Goal: Information Seeking & Learning: Learn about a topic

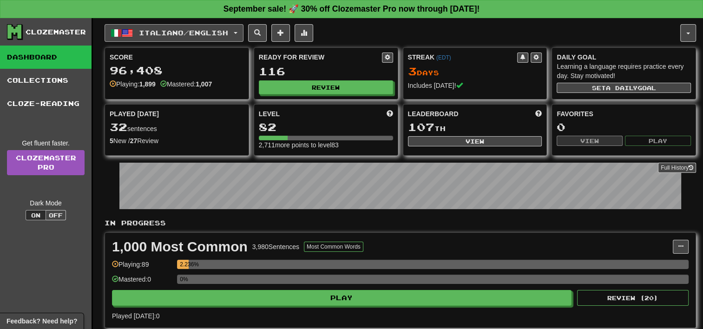
click at [130, 30] on span "button" at bounding box center [127, 32] width 11 height 11
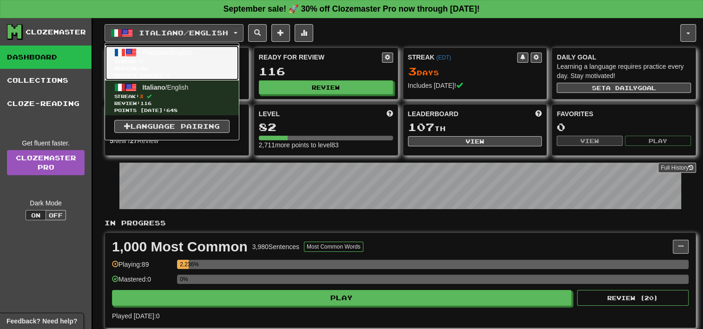
click at [136, 71] on span "Review: 26" at bounding box center [171, 68] width 115 height 7
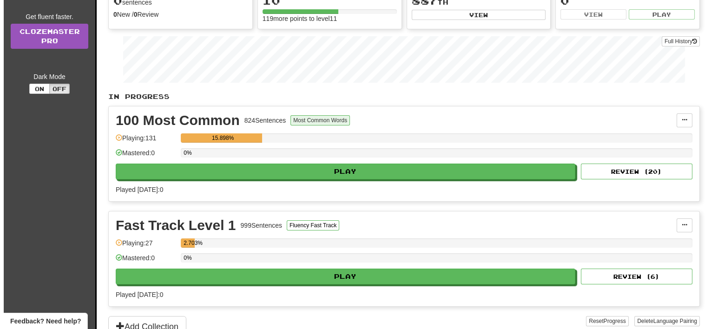
scroll to position [93, 0]
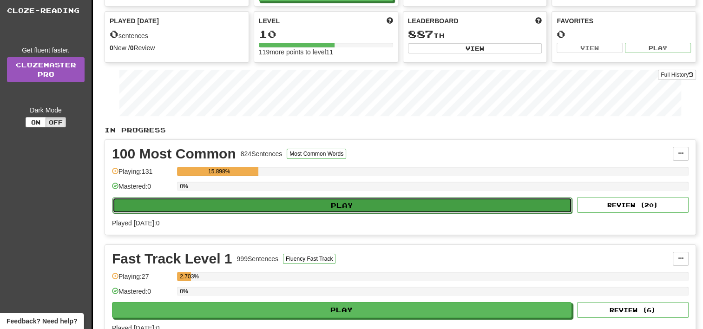
click at [320, 203] on button "Play" at bounding box center [341, 205] width 459 height 16
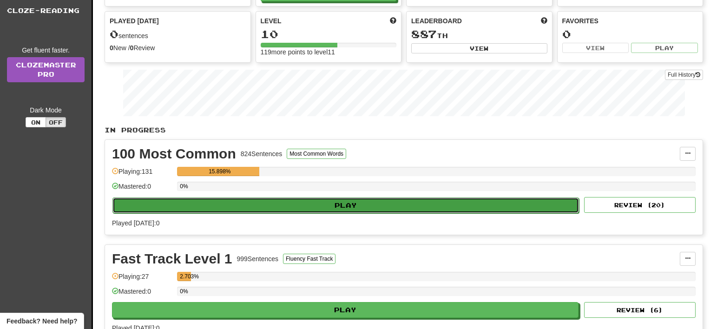
select select "**"
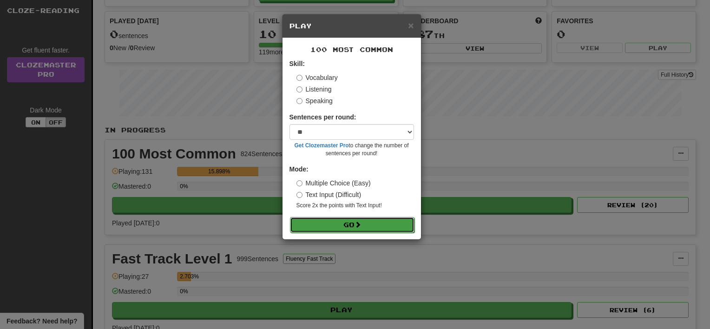
drag, startPoint x: 340, startPoint y: 228, endPoint x: 344, endPoint y: 231, distance: 4.9
click at [340, 229] on button "Go" at bounding box center [352, 225] width 124 height 16
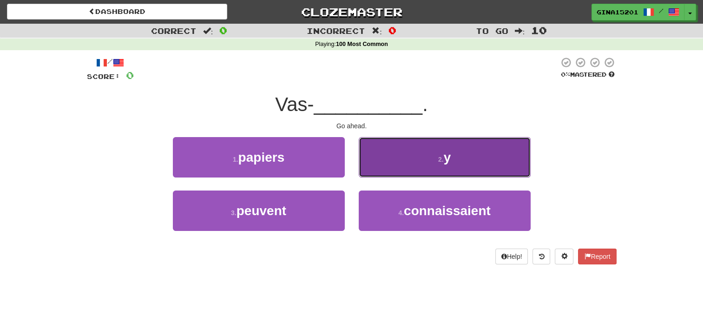
click at [432, 154] on button "2 . y" at bounding box center [445, 157] width 172 height 40
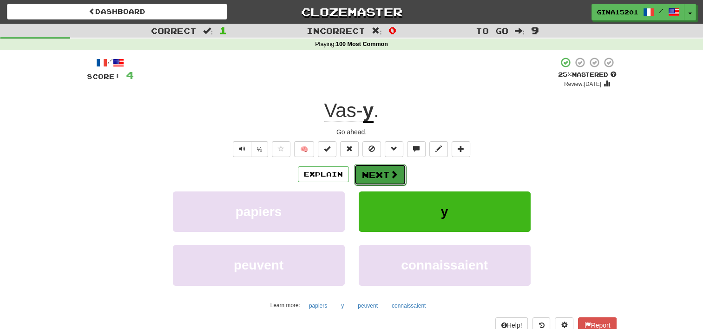
click at [379, 169] on button "Next" at bounding box center [380, 174] width 52 height 21
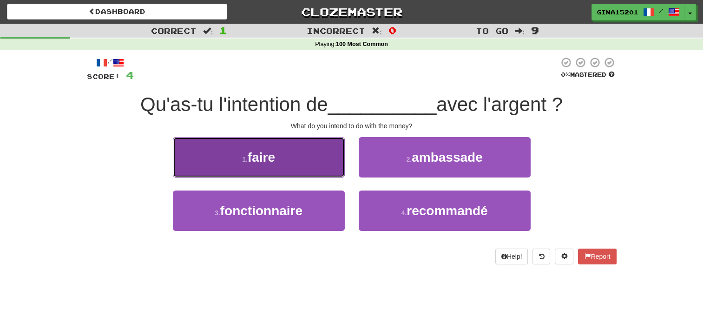
click at [288, 170] on button "1 . faire" at bounding box center [259, 157] width 172 height 40
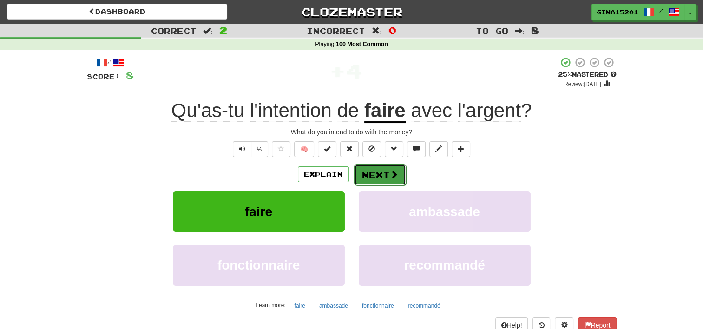
click at [394, 176] on span at bounding box center [394, 174] width 8 height 8
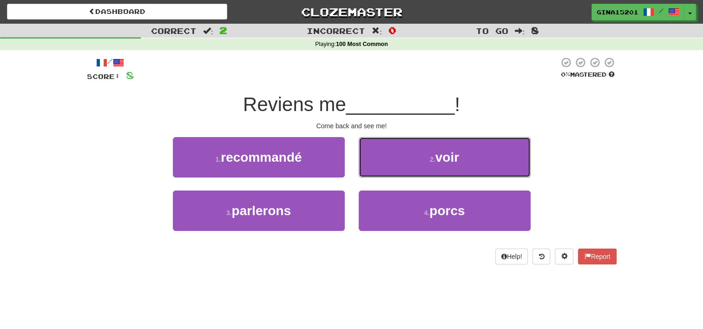
click at [394, 176] on button "2 . voir" at bounding box center [445, 157] width 172 height 40
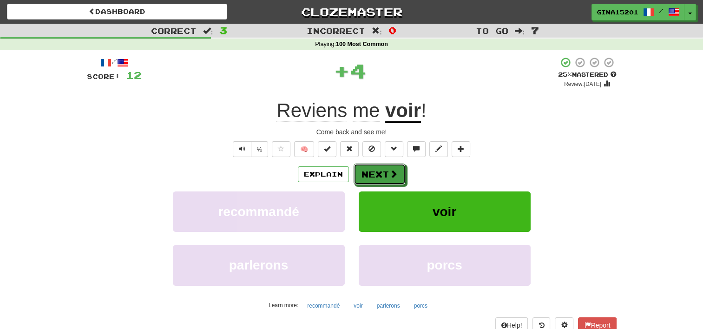
click at [394, 176] on span at bounding box center [393, 174] width 8 height 8
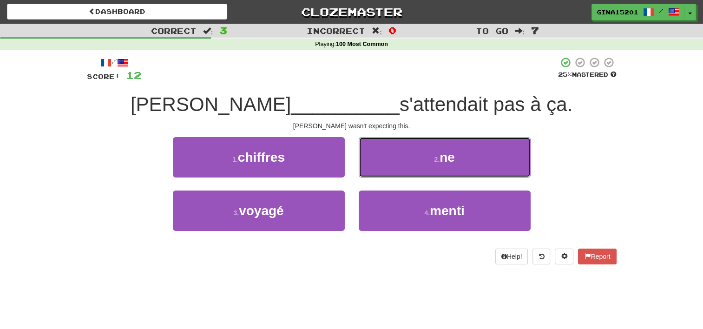
click at [394, 176] on button "2 . ne" at bounding box center [445, 157] width 172 height 40
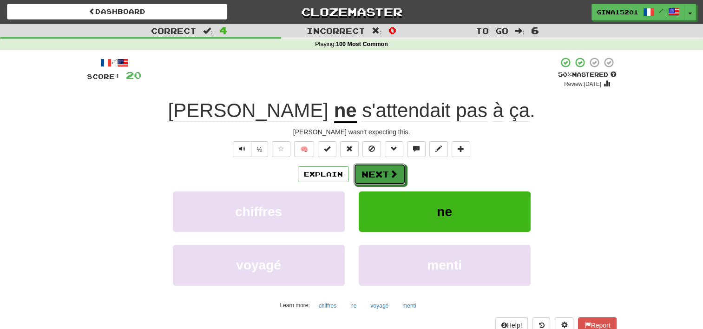
click at [394, 176] on span at bounding box center [393, 174] width 8 height 8
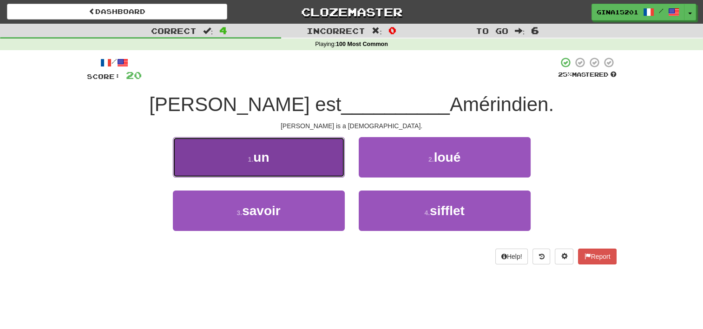
click at [257, 167] on button "1 . un" at bounding box center [259, 157] width 172 height 40
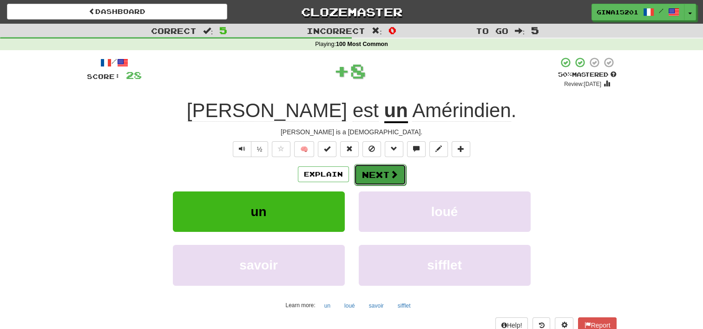
click at [387, 171] on button "Next" at bounding box center [380, 174] width 52 height 21
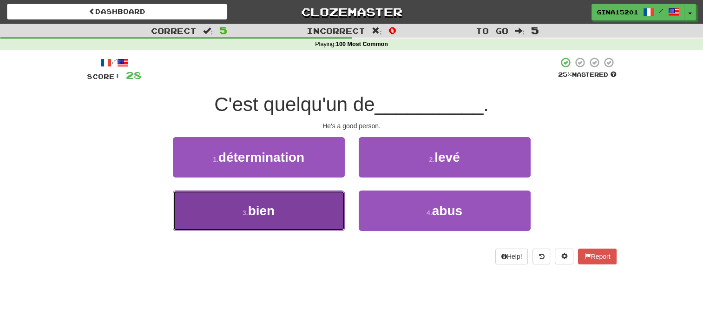
click at [296, 202] on button "3 . bien" at bounding box center [259, 210] width 172 height 40
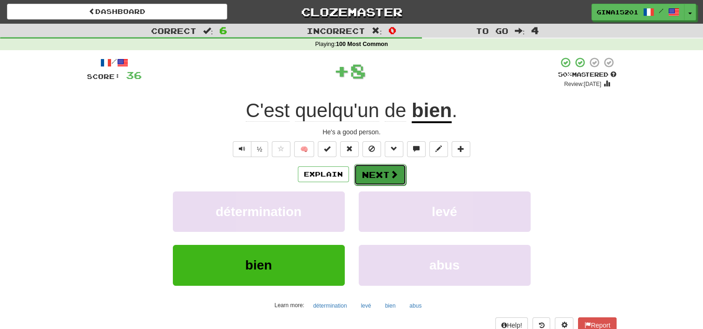
click at [381, 175] on button "Next" at bounding box center [380, 174] width 52 height 21
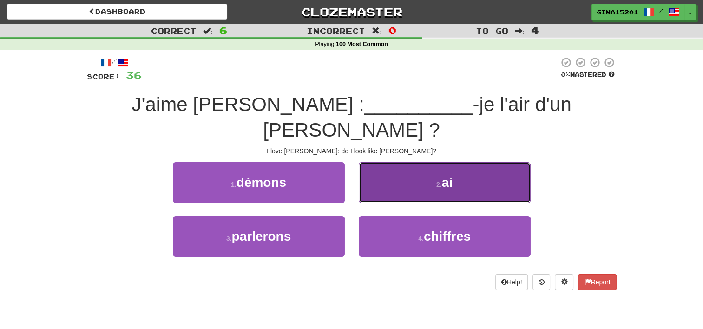
click at [393, 169] on button "2 . ai" at bounding box center [445, 182] width 172 height 40
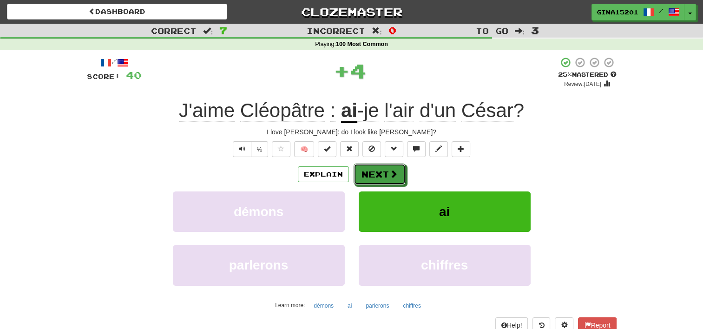
click at [393, 170] on span at bounding box center [393, 174] width 8 height 8
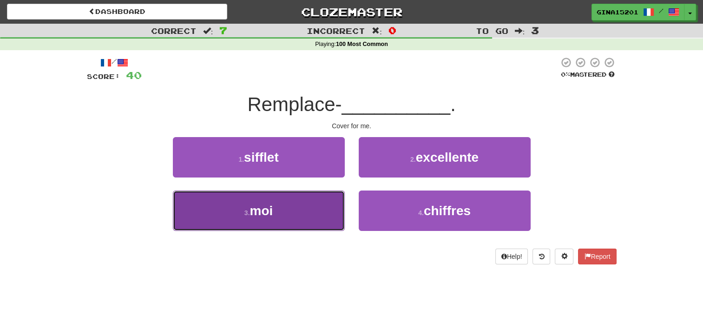
click at [311, 219] on button "3 . moi" at bounding box center [259, 210] width 172 height 40
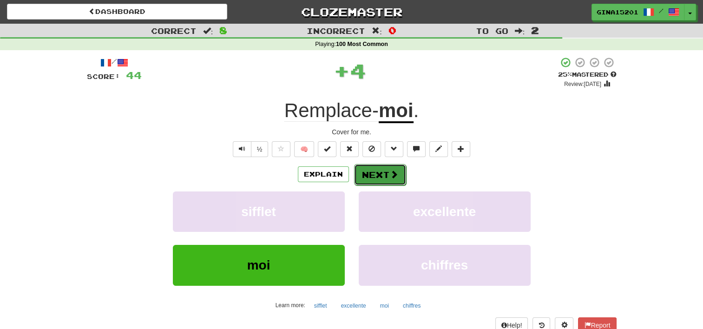
click at [362, 182] on button "Next" at bounding box center [380, 174] width 52 height 21
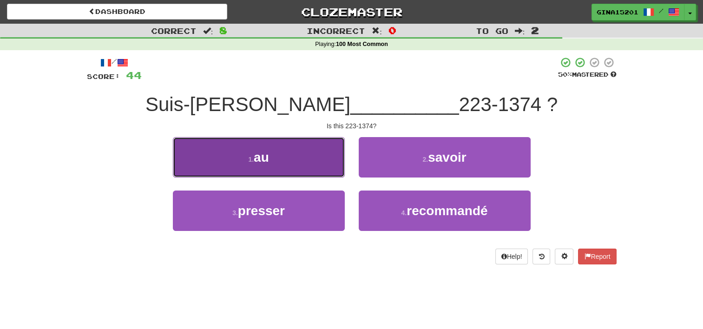
click at [344, 173] on button "1 . au" at bounding box center [259, 157] width 172 height 40
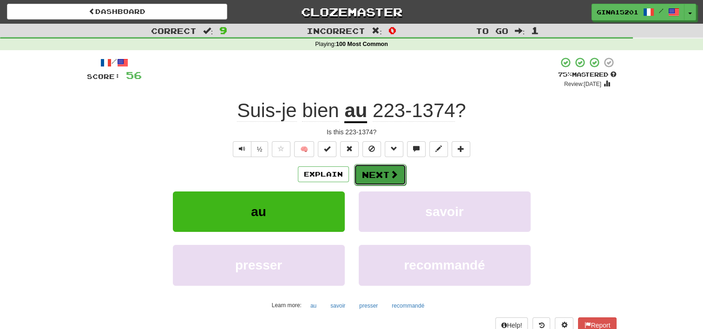
click at [386, 175] on button "Next" at bounding box center [380, 174] width 52 height 21
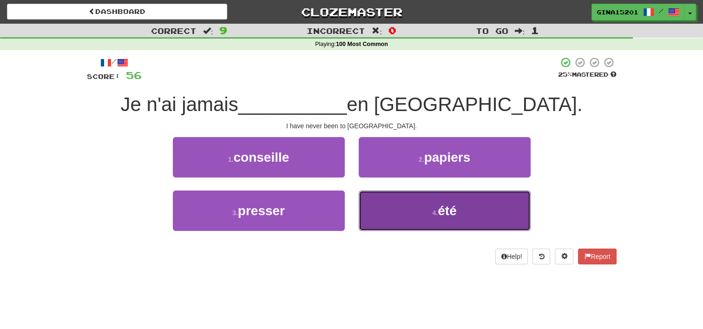
click at [490, 215] on button "4 . été" at bounding box center [445, 210] width 172 height 40
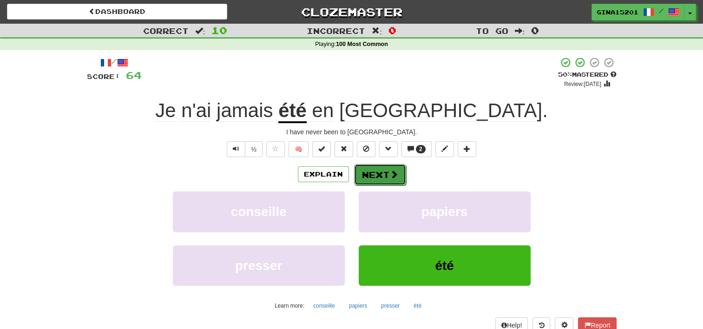
click at [384, 182] on button "Next" at bounding box center [380, 174] width 52 height 21
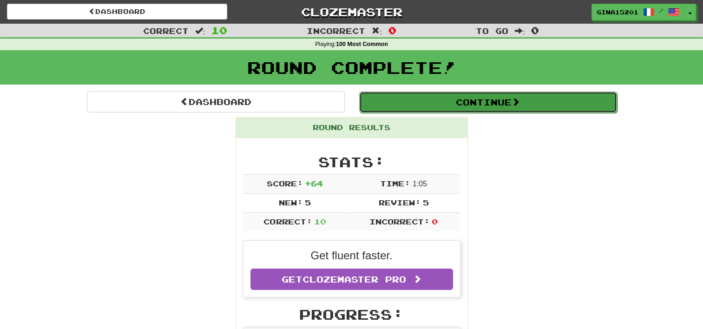
click at [456, 102] on button "Continue" at bounding box center [488, 102] width 258 height 21
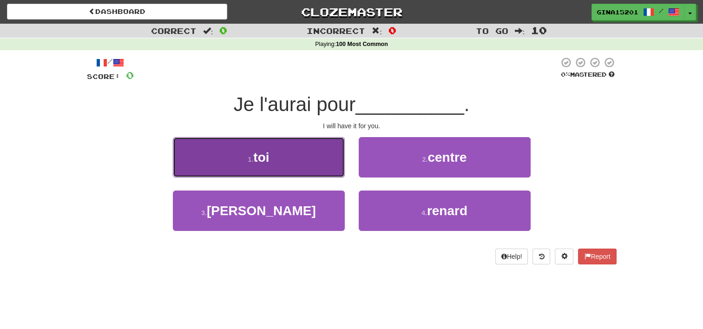
click at [327, 176] on button "1 . toi" at bounding box center [259, 157] width 172 height 40
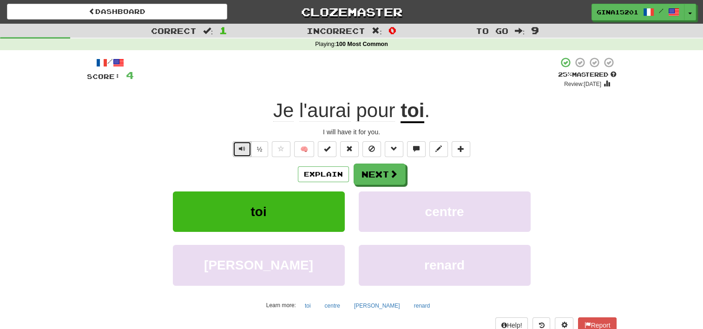
click at [242, 149] on span "Text-to-speech controls" at bounding box center [242, 148] width 7 height 7
click at [399, 181] on button "Next" at bounding box center [380, 174] width 52 height 21
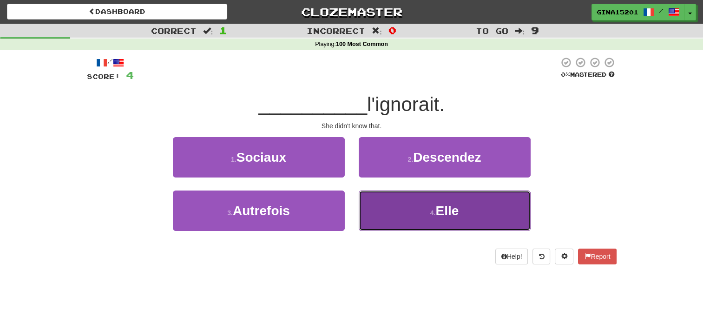
click at [408, 201] on button "4 . Elle" at bounding box center [445, 210] width 172 height 40
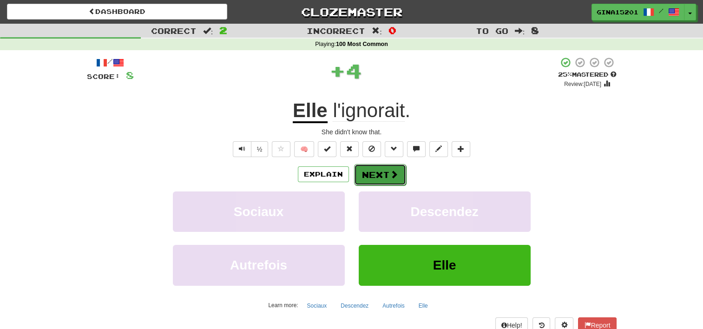
click at [383, 172] on button "Next" at bounding box center [380, 174] width 52 height 21
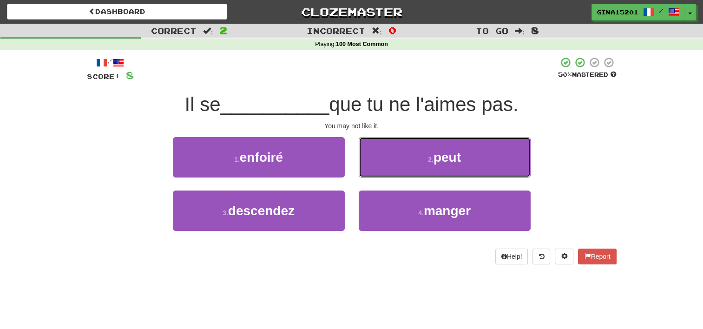
click at [383, 172] on button "2 . peut" at bounding box center [445, 157] width 172 height 40
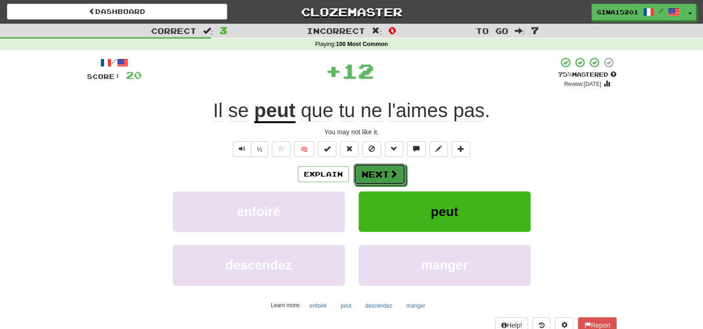
click at [383, 172] on button "Next" at bounding box center [379, 174] width 52 height 21
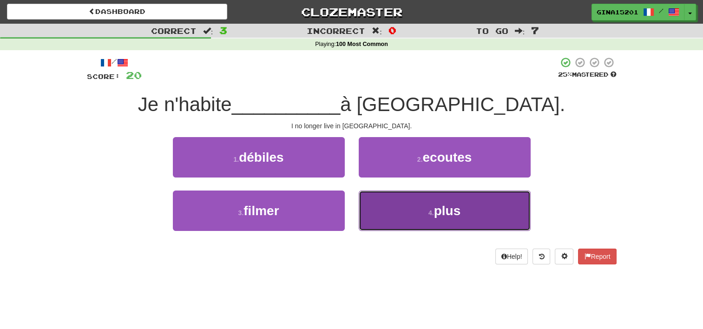
click at [384, 205] on button "4 . plus" at bounding box center [445, 210] width 172 height 40
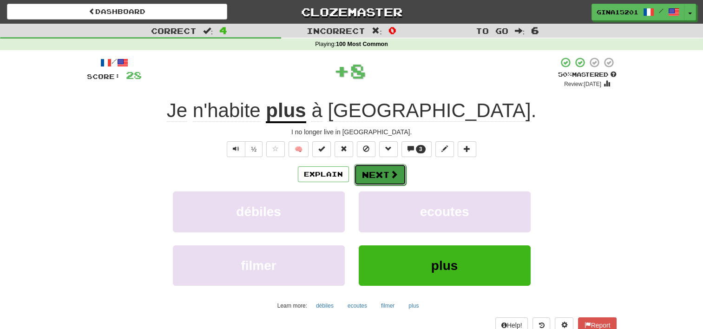
click at [381, 176] on button "Next" at bounding box center [380, 174] width 52 height 21
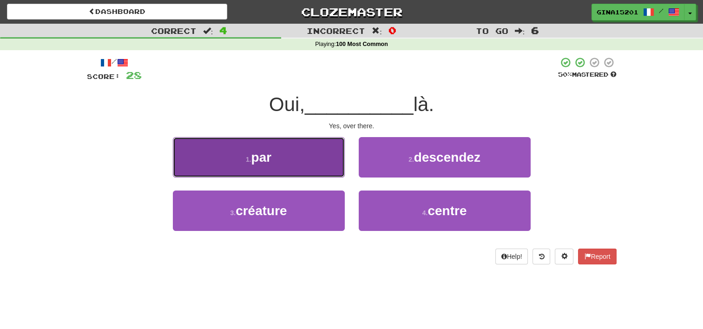
click at [246, 154] on button "1 . par" at bounding box center [259, 157] width 172 height 40
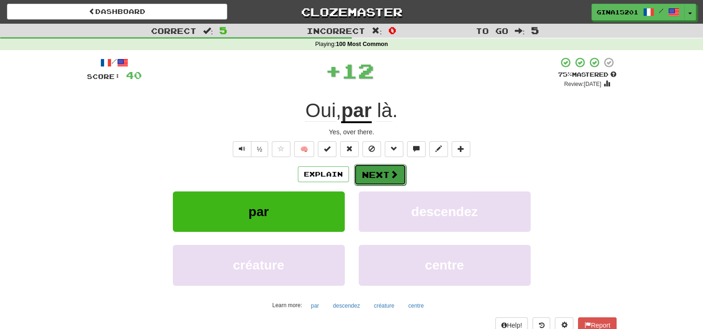
click at [373, 173] on button "Next" at bounding box center [380, 174] width 52 height 21
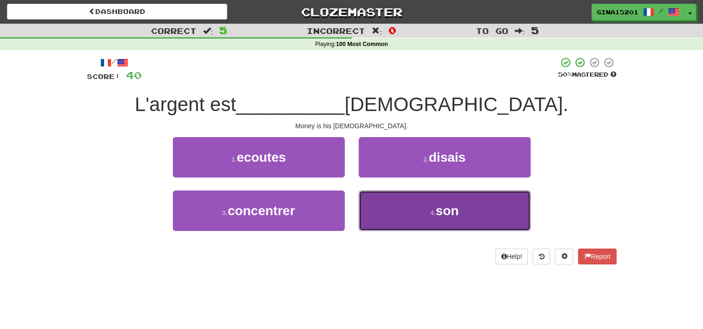
click at [420, 214] on button "4 . son" at bounding box center [445, 210] width 172 height 40
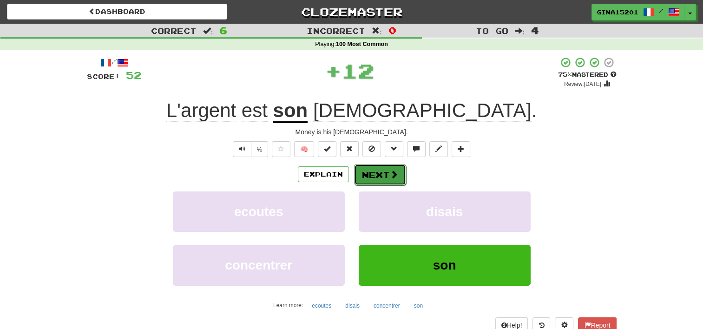
click at [390, 170] on span at bounding box center [394, 174] width 8 height 8
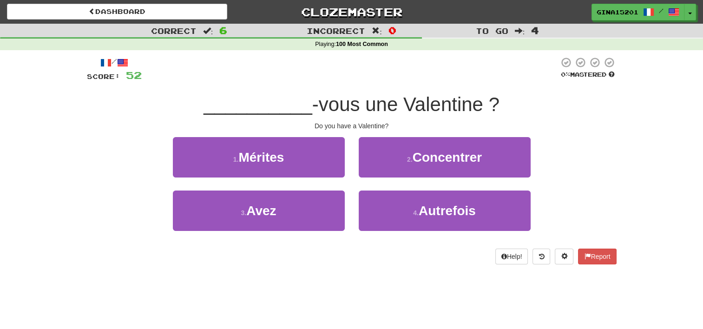
click at [285, 239] on div "3 . Avez" at bounding box center [259, 216] width 186 height 53
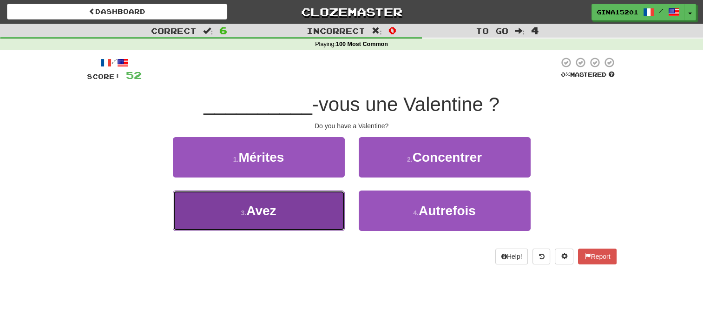
click at [292, 219] on button "3 . Avez" at bounding box center [259, 210] width 172 height 40
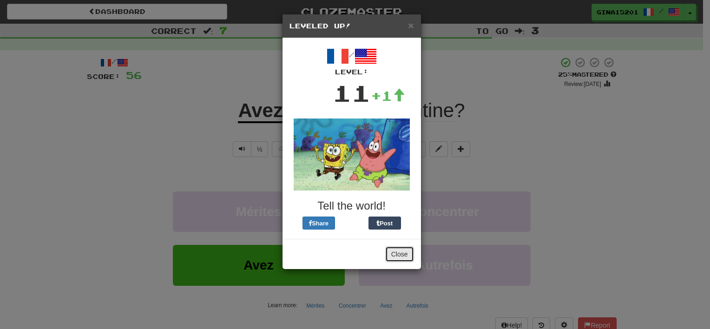
click at [401, 250] on button "Close" at bounding box center [399, 254] width 29 height 16
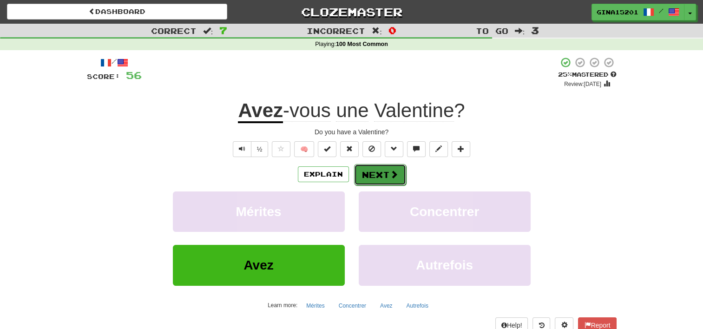
click at [381, 178] on button "Next" at bounding box center [380, 174] width 52 height 21
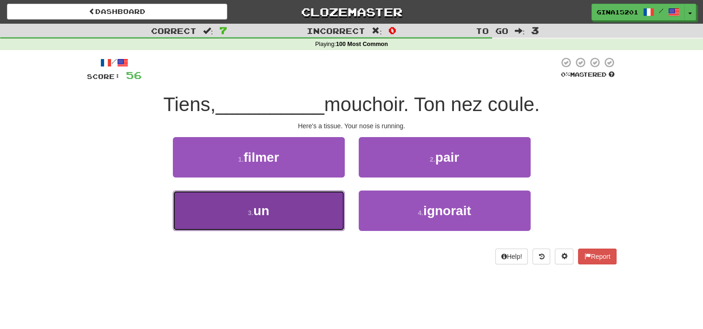
click at [314, 218] on button "3 . un" at bounding box center [259, 210] width 172 height 40
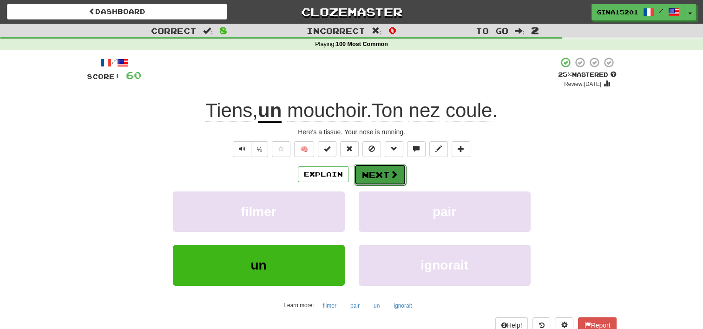
click at [372, 176] on button "Next" at bounding box center [380, 174] width 52 height 21
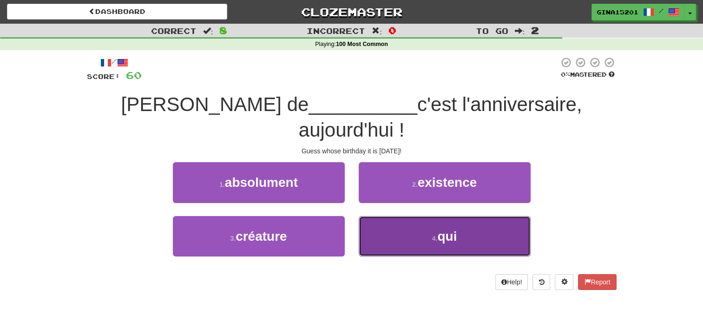
click at [392, 216] on button "4 . qui" at bounding box center [445, 236] width 172 height 40
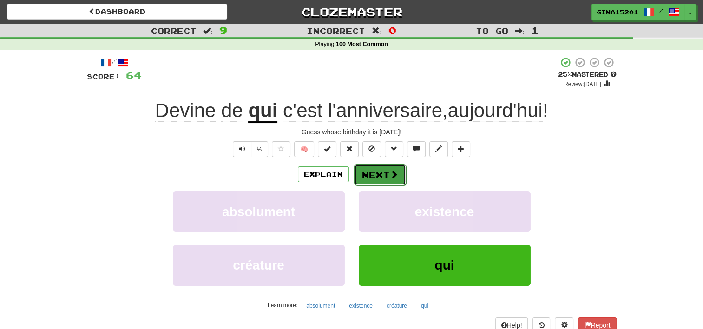
click at [377, 174] on button "Next" at bounding box center [380, 174] width 52 height 21
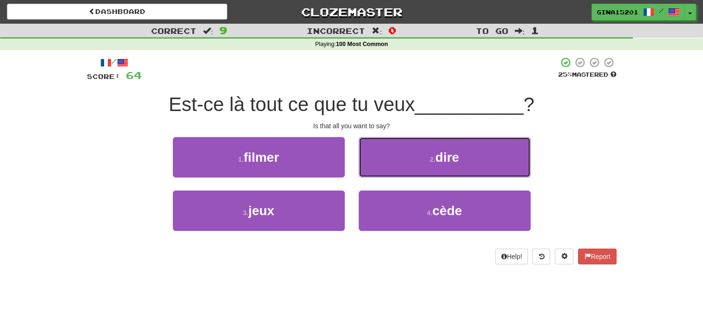
click at [377, 174] on button "2 . dire" at bounding box center [445, 157] width 172 height 40
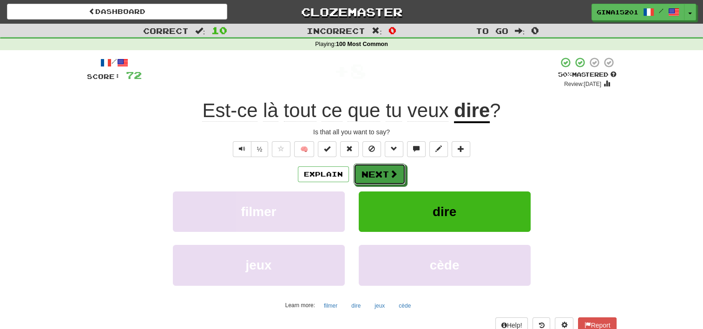
click at [377, 174] on button "Next" at bounding box center [379, 174] width 52 height 21
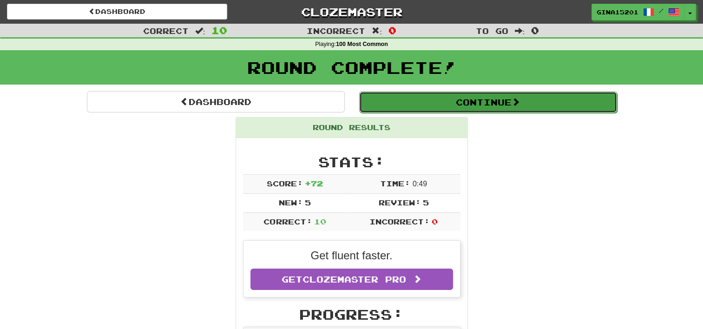
click at [464, 97] on button "Continue" at bounding box center [488, 102] width 258 height 21
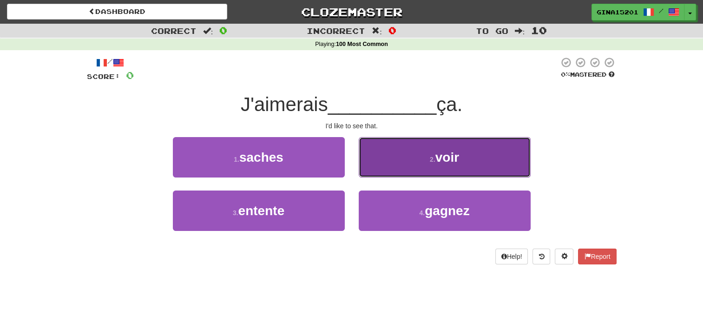
click at [422, 155] on button "2 . voir" at bounding box center [445, 157] width 172 height 40
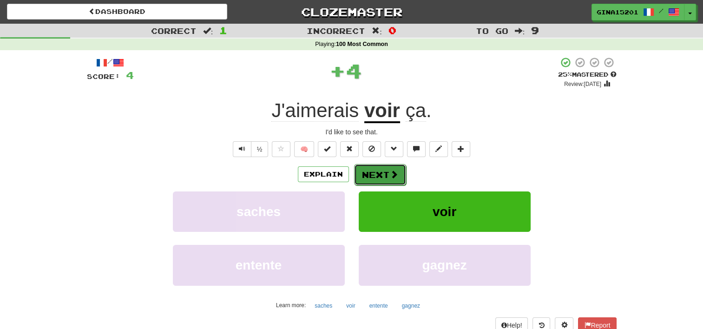
click at [396, 171] on span at bounding box center [394, 174] width 8 height 8
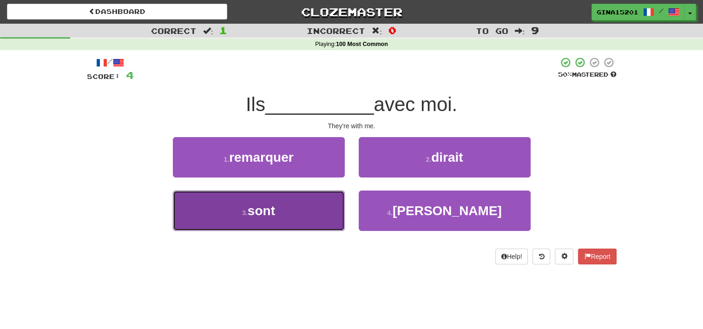
click at [328, 211] on button "3 . sont" at bounding box center [259, 210] width 172 height 40
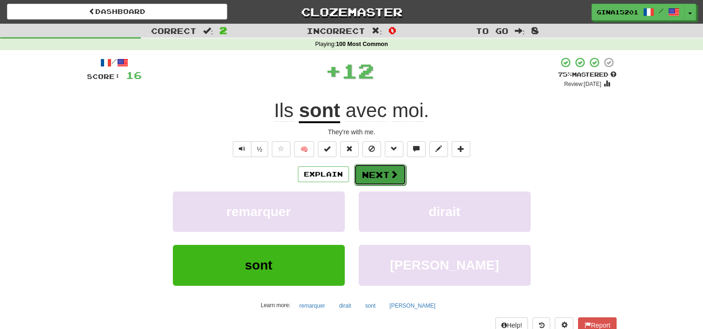
click at [379, 172] on button "Next" at bounding box center [380, 174] width 52 height 21
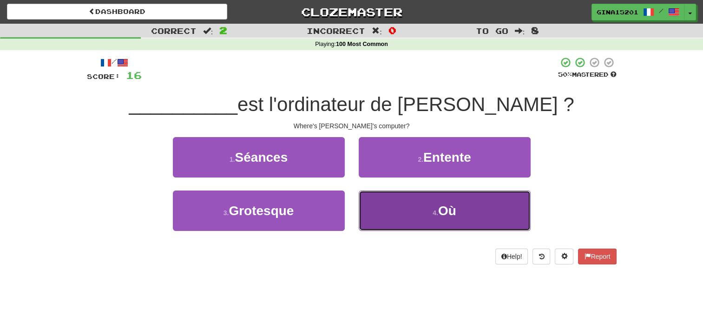
click at [399, 206] on button "4 . Où" at bounding box center [445, 210] width 172 height 40
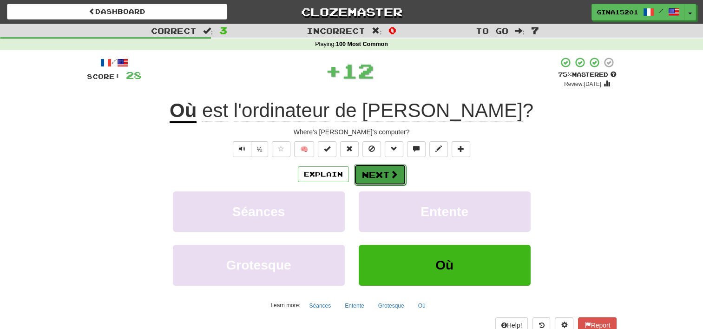
click at [372, 177] on button "Next" at bounding box center [380, 174] width 52 height 21
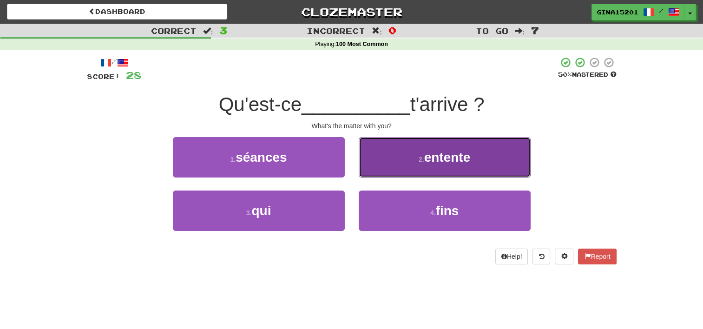
click at [392, 167] on button "2 . entente" at bounding box center [445, 157] width 172 height 40
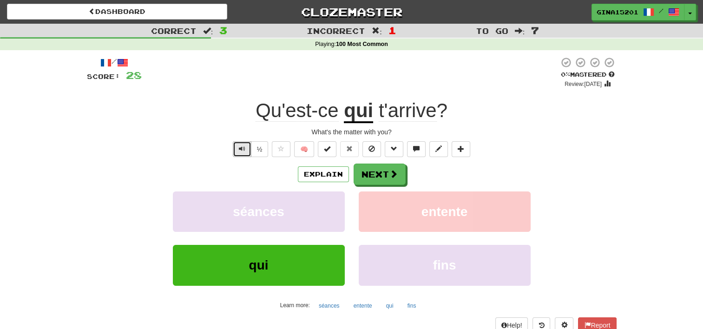
click at [237, 150] on button "Text-to-speech controls" at bounding box center [242, 149] width 19 height 16
click at [374, 173] on button "Next" at bounding box center [380, 174] width 52 height 21
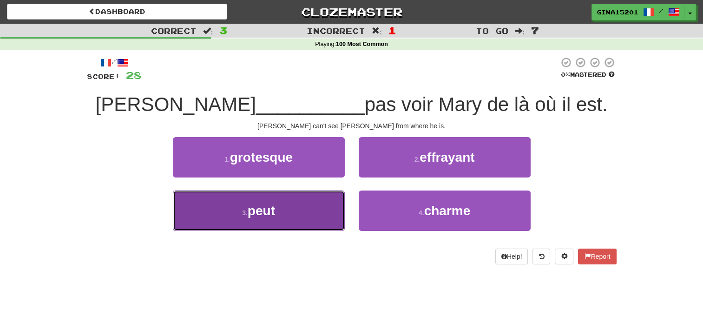
click at [294, 209] on button "3 . peut" at bounding box center [259, 210] width 172 height 40
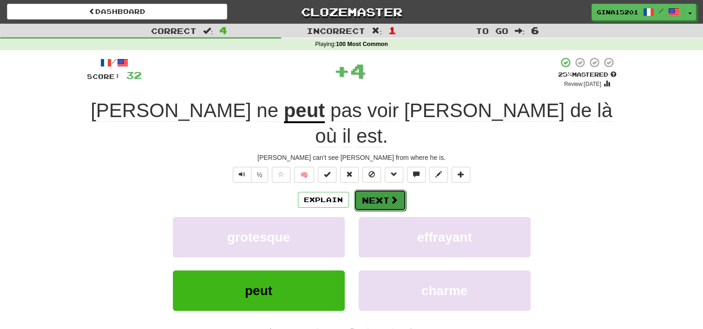
click at [359, 190] on button "Next" at bounding box center [380, 200] width 52 height 21
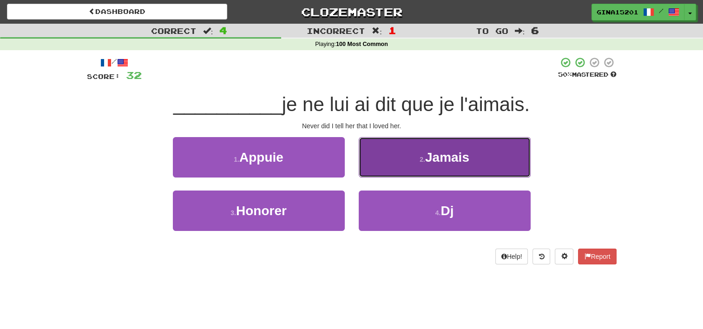
click at [404, 158] on button "2 . Jamais" at bounding box center [445, 157] width 172 height 40
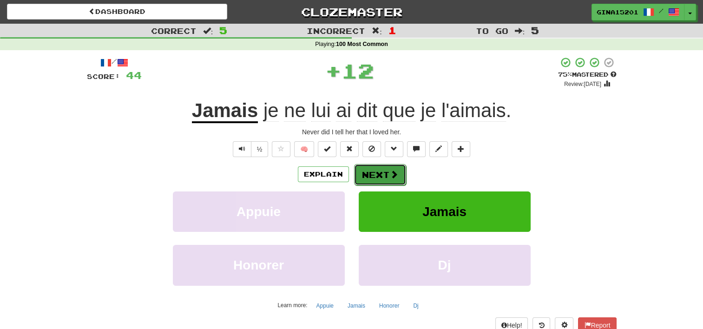
click at [384, 172] on button "Next" at bounding box center [380, 174] width 52 height 21
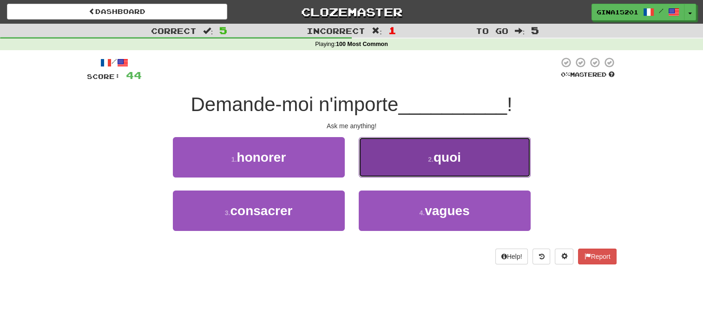
click at [405, 174] on button "2 . quoi" at bounding box center [445, 157] width 172 height 40
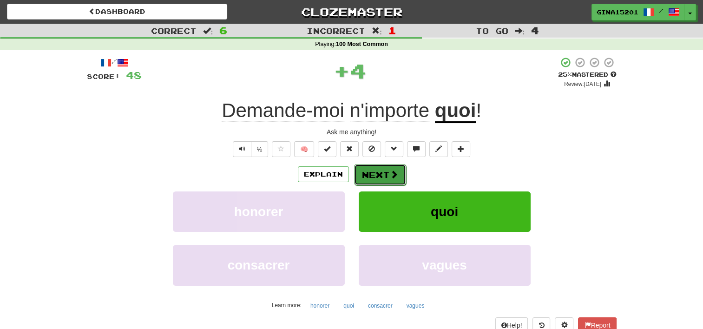
click at [392, 174] on span at bounding box center [394, 174] width 8 height 8
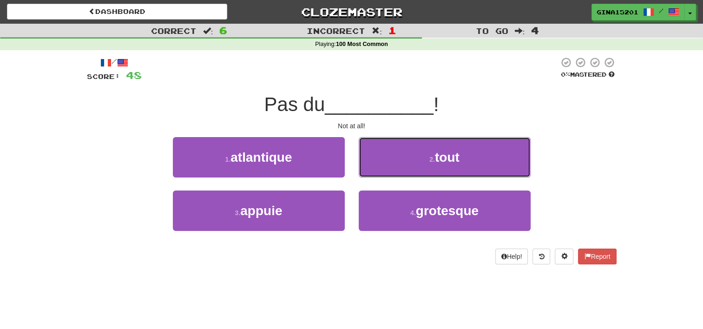
click at [392, 174] on button "2 . tout" at bounding box center [445, 157] width 172 height 40
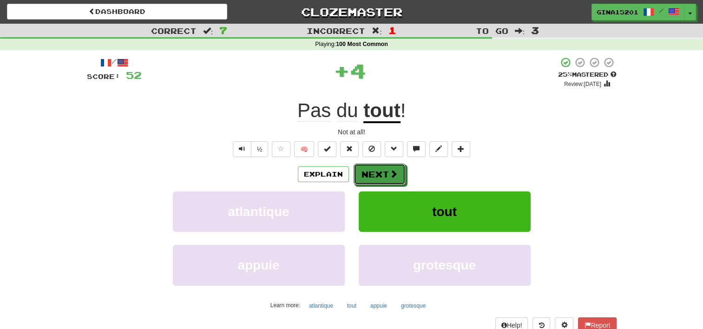
click at [392, 174] on span at bounding box center [393, 174] width 8 height 8
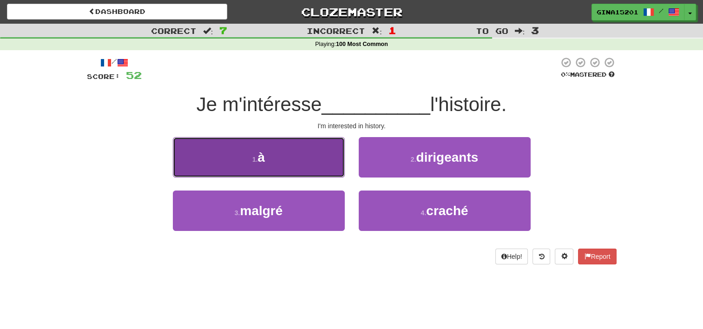
click at [300, 165] on button "1 . à" at bounding box center [259, 157] width 172 height 40
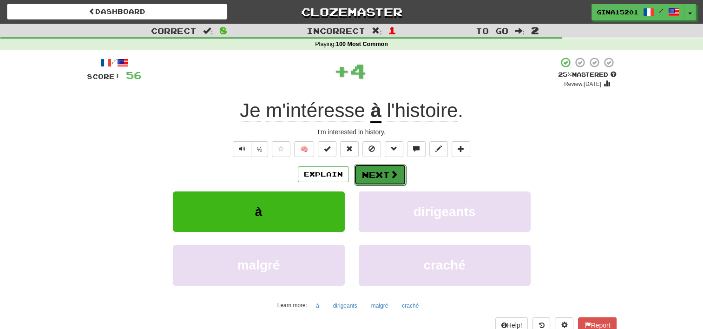
click at [363, 170] on button "Next" at bounding box center [380, 174] width 52 height 21
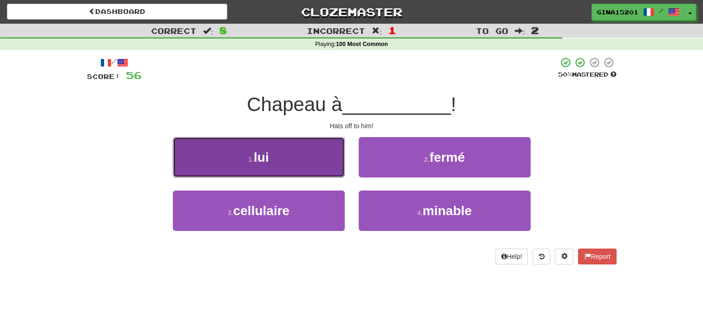
click at [312, 170] on button "1 . lui" at bounding box center [259, 157] width 172 height 40
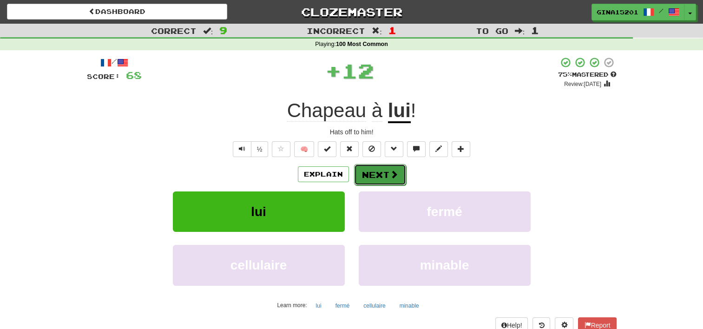
click at [366, 180] on button "Next" at bounding box center [380, 174] width 52 height 21
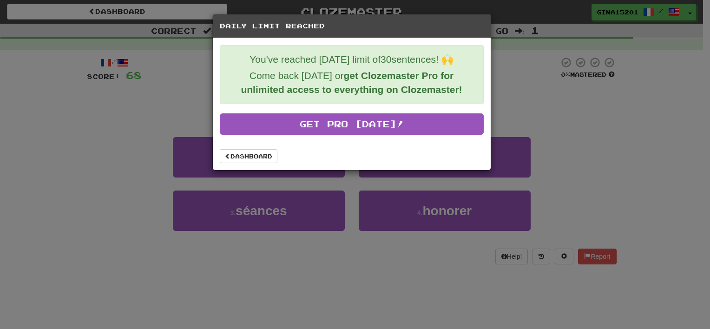
click at [107, 61] on div "Daily Limit Reached You've reached today's limit of 30 sentences! 🙌 Come back t…" at bounding box center [355, 164] width 710 height 329
click at [246, 155] on link "Dashboard" at bounding box center [249, 156] width 58 height 14
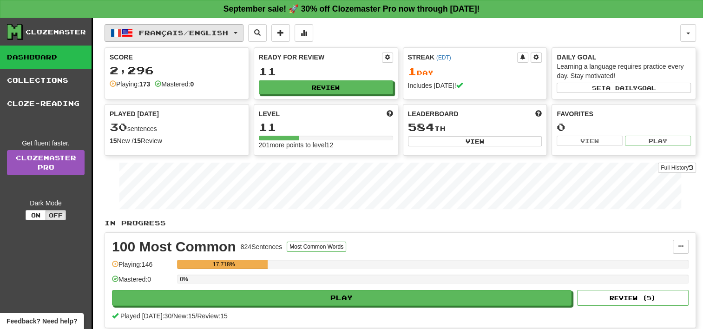
click at [154, 30] on span "Français / English" at bounding box center [183, 33] width 89 height 8
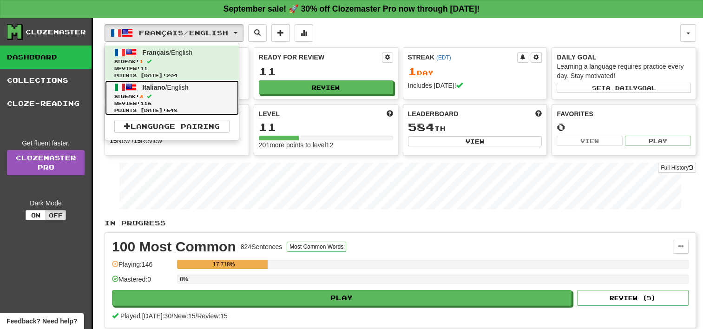
click at [134, 91] on span at bounding box center [130, 87] width 11 height 11
